Goal: Task Accomplishment & Management: Complete application form

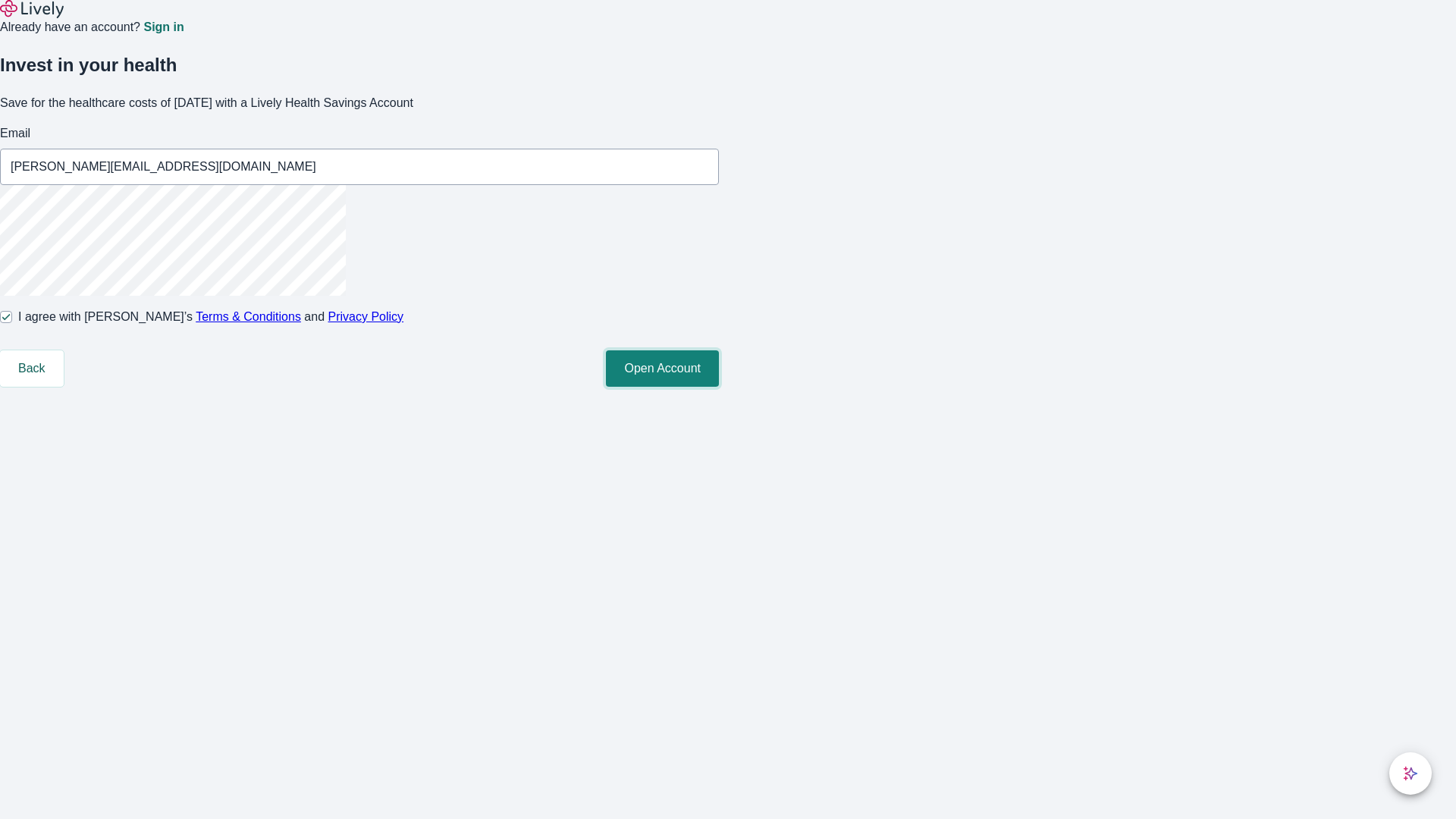
click at [719, 387] on button "Open Account" at bounding box center [663, 369] width 113 height 36
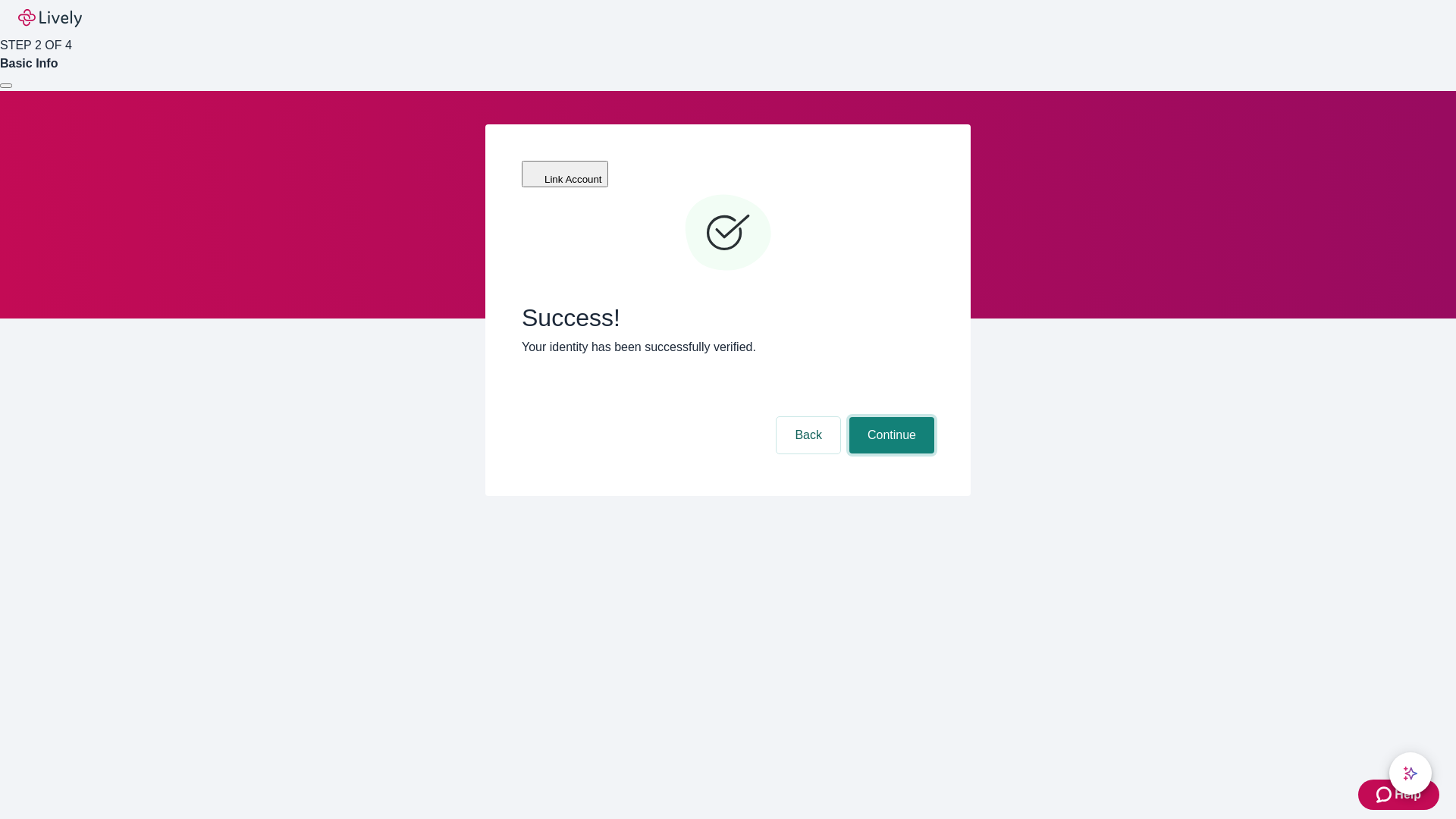
click at [890, 417] on button "Continue" at bounding box center [892, 435] width 85 height 36
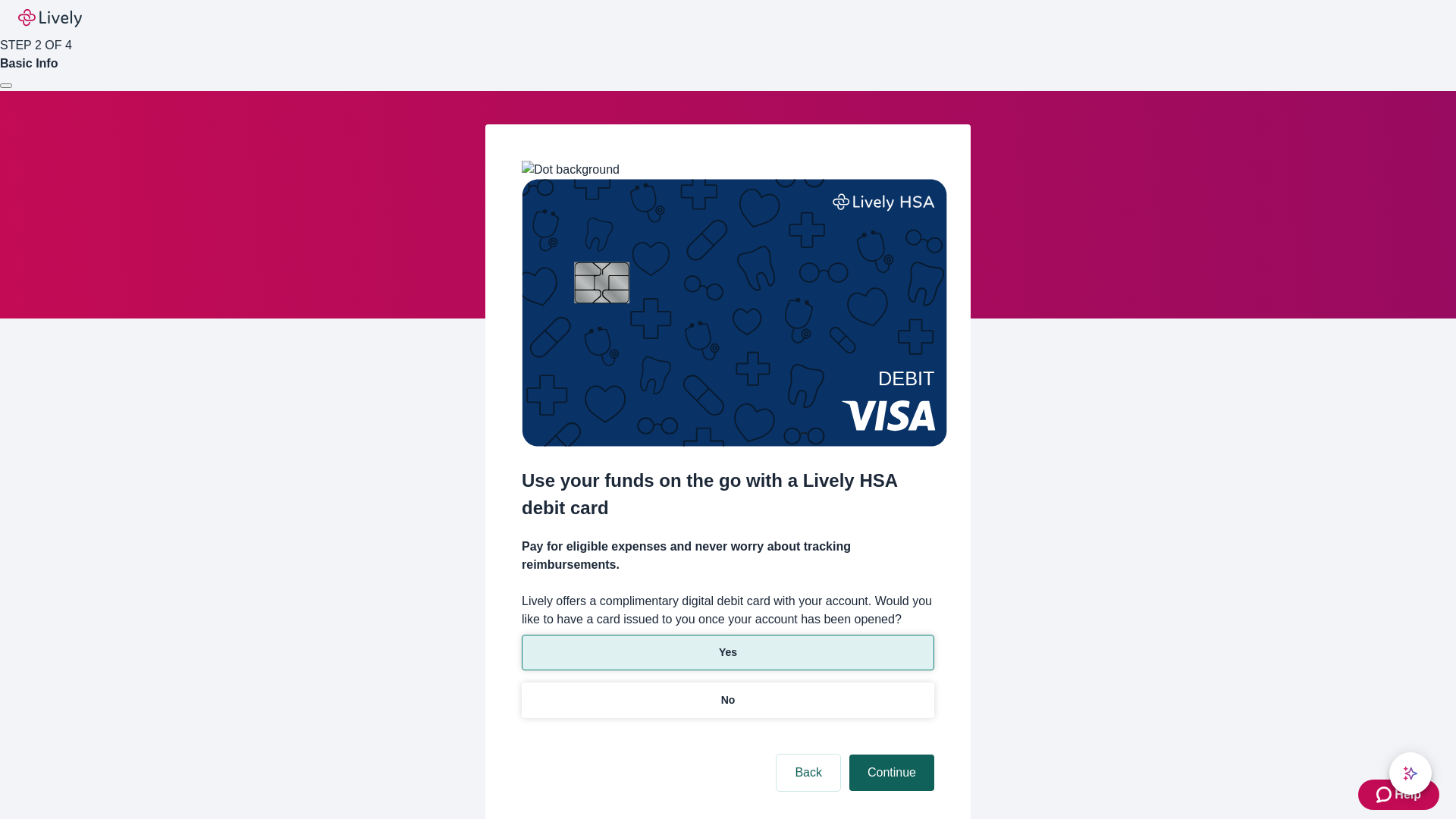
click at [727, 644] on p "Yes" at bounding box center [728, 653] width 18 height 16
click at [890, 754] on button "Continue" at bounding box center [892, 773] width 85 height 36
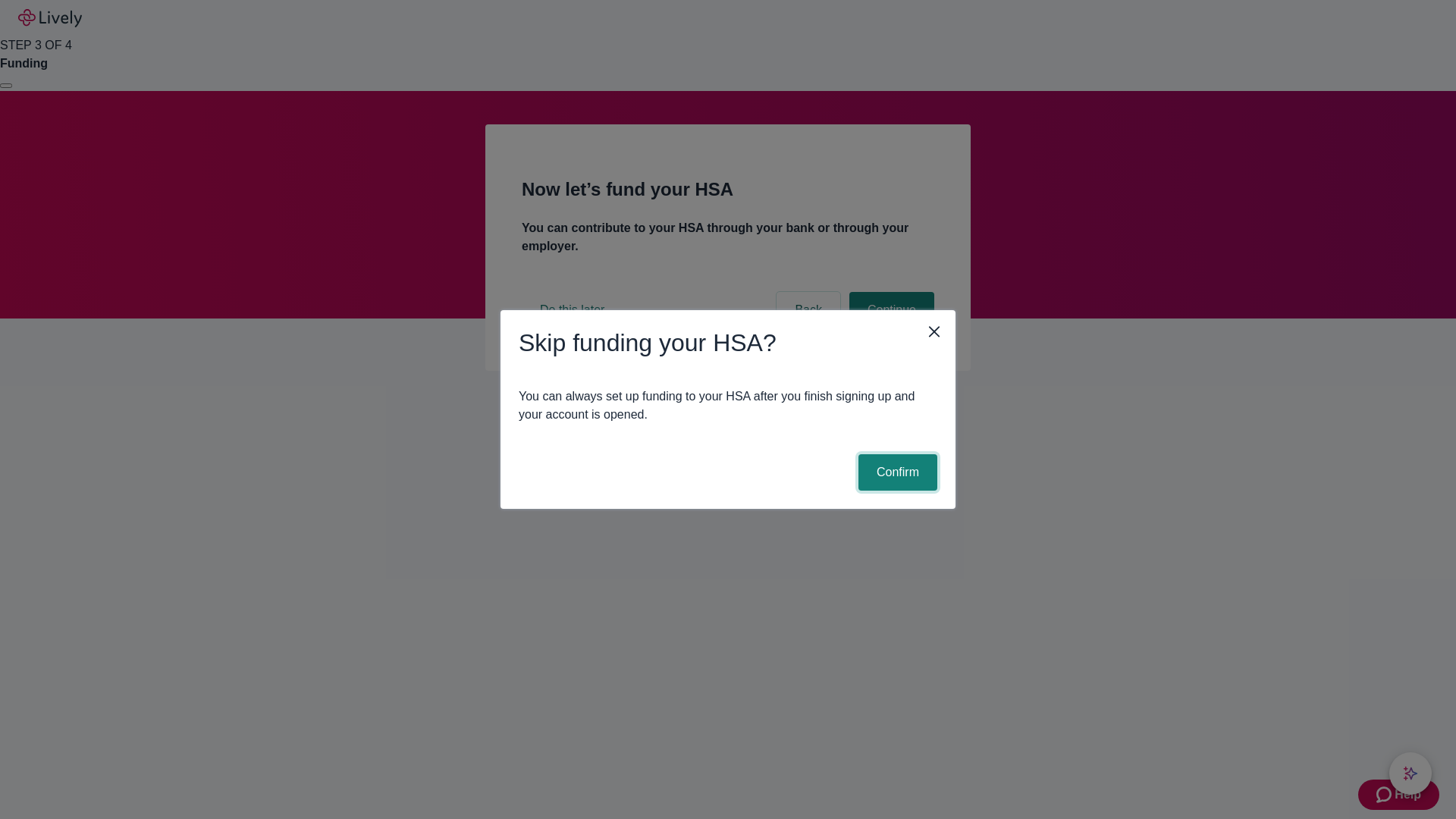
click at [896, 473] on button "Confirm" at bounding box center [898, 473] width 79 height 36
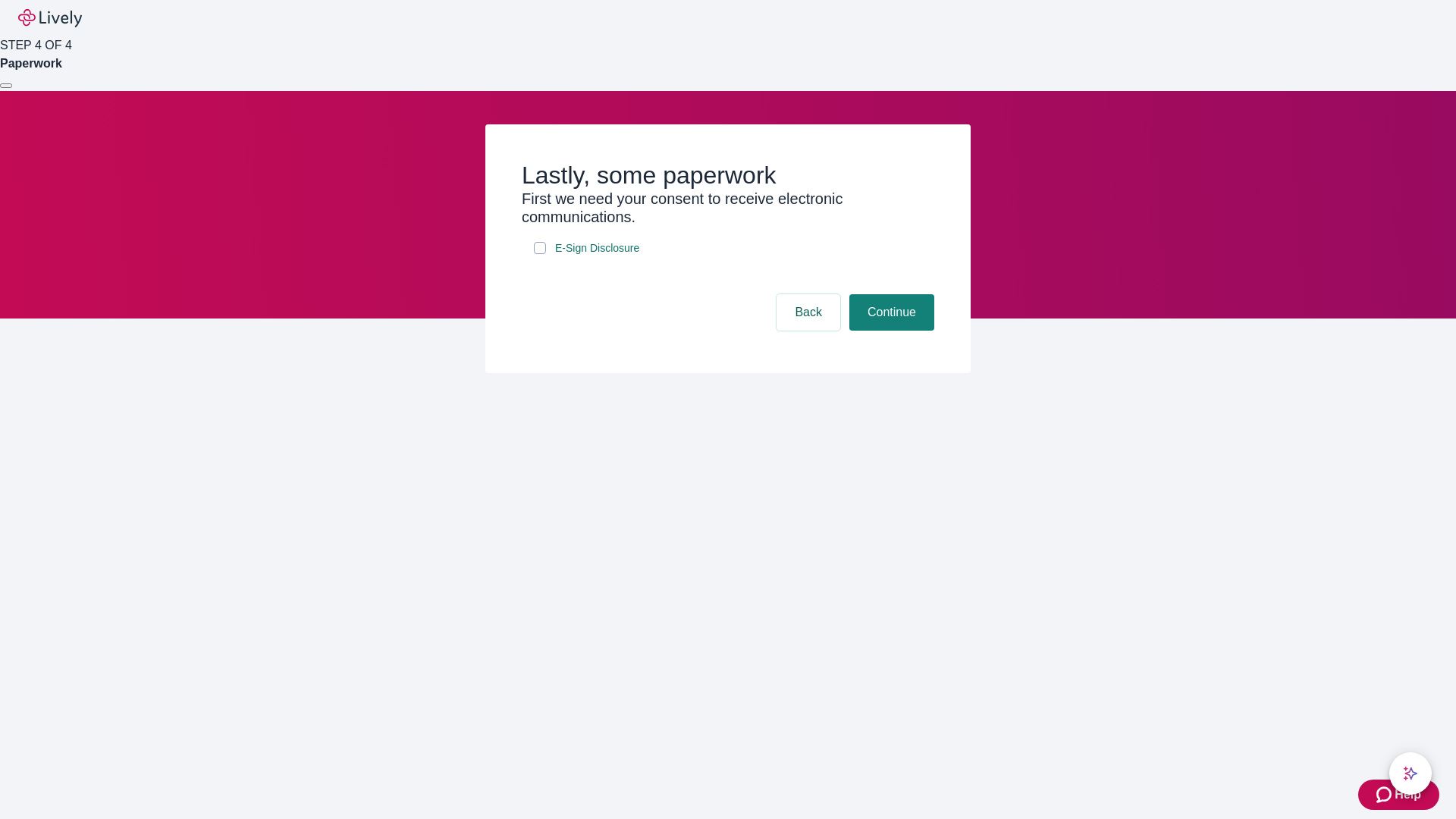
click at [540, 255] on input "E-Sign Disclosure" at bounding box center [540, 247] width 12 height 12
checkbox input "true"
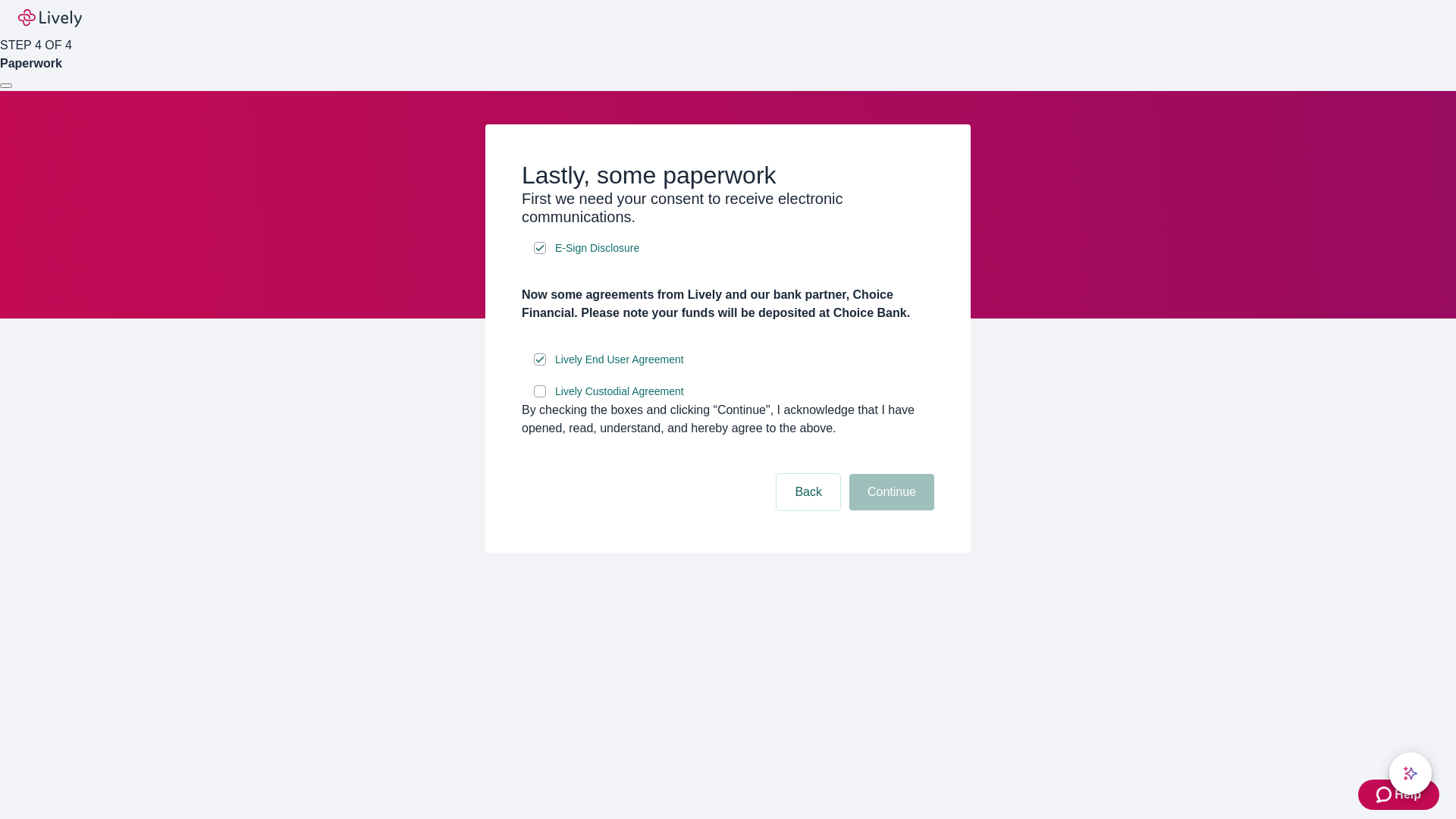
click at [540, 397] on input "Lively Custodial Agreement" at bounding box center [540, 391] width 12 height 12
checkbox input "true"
click at [890, 511] on button "Continue" at bounding box center [892, 493] width 85 height 36
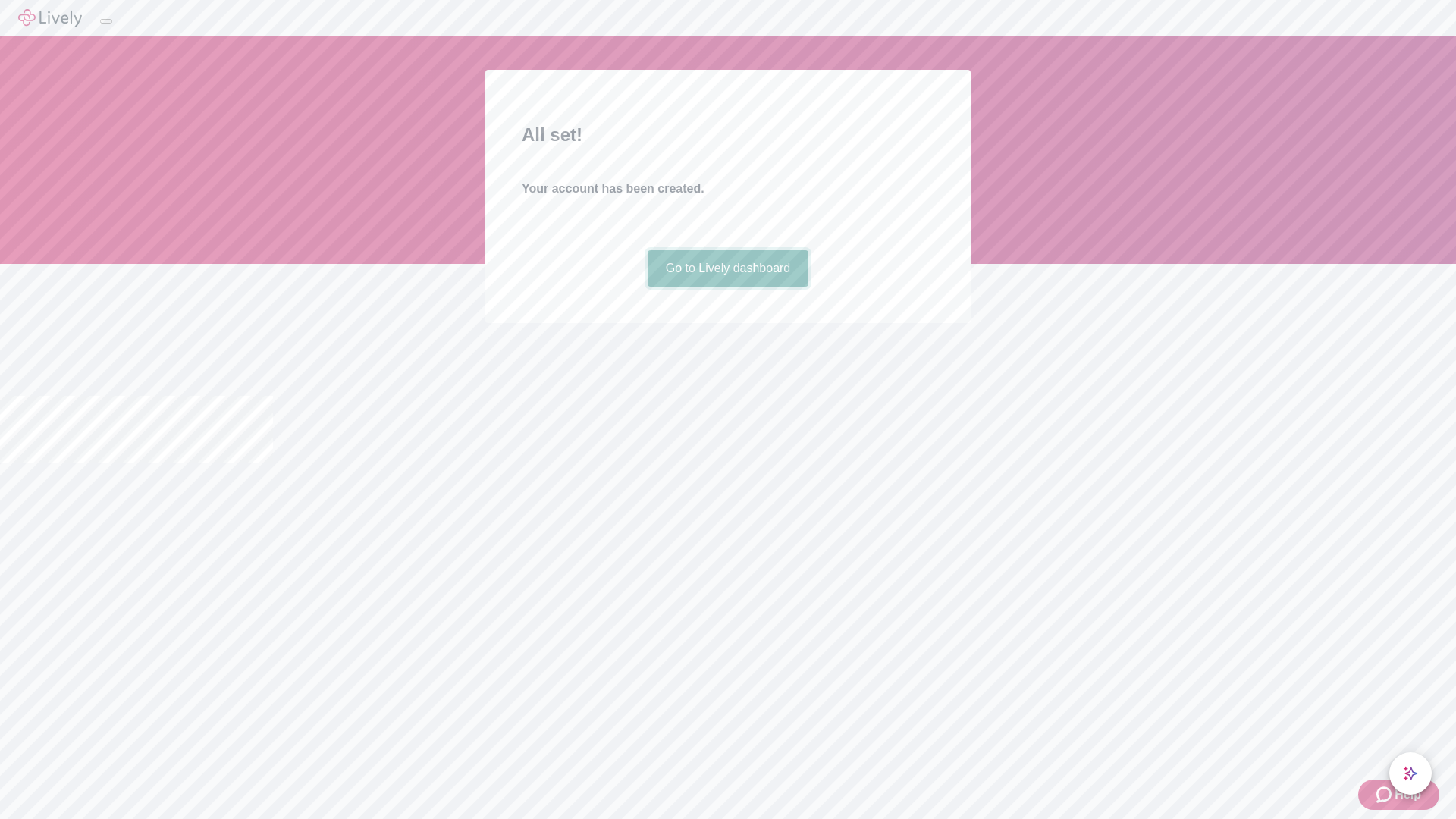
click at [727, 286] on link "Go to Lively dashboard" at bounding box center [729, 268] width 162 height 36
